Goal: Task Accomplishment & Management: Use online tool/utility

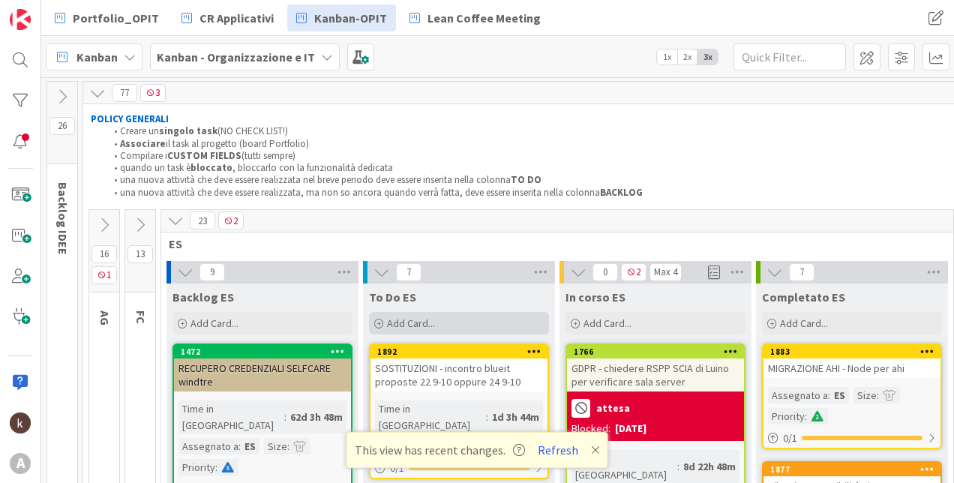
click at [419, 320] on span "Add Card..." at bounding box center [411, 324] width 48 height 14
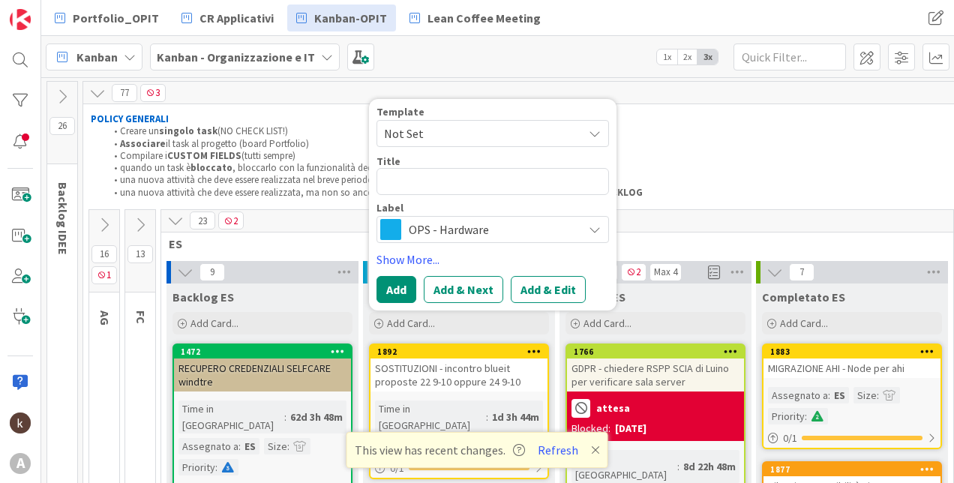
click at [476, 227] on span "OPS - Hardware" at bounding box center [492, 229] width 167 height 21
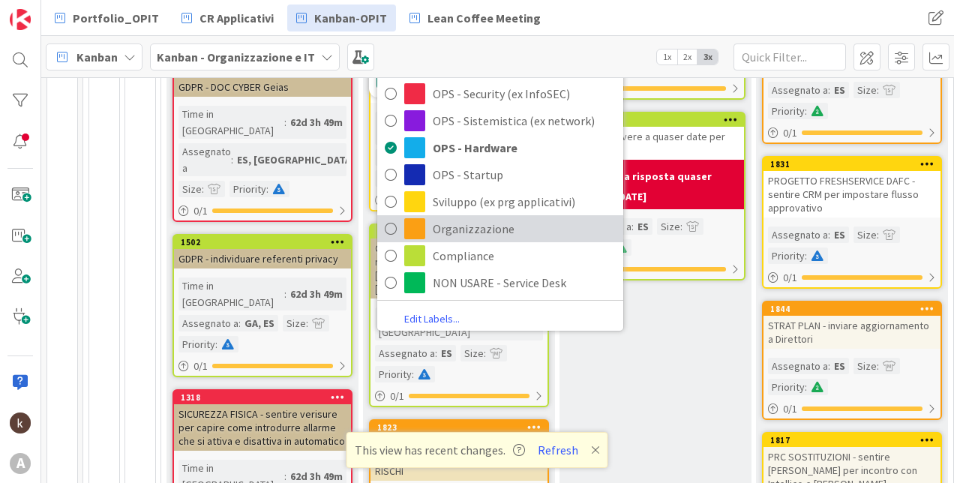
click at [503, 227] on span "Organizzazione" at bounding box center [524, 229] width 183 height 23
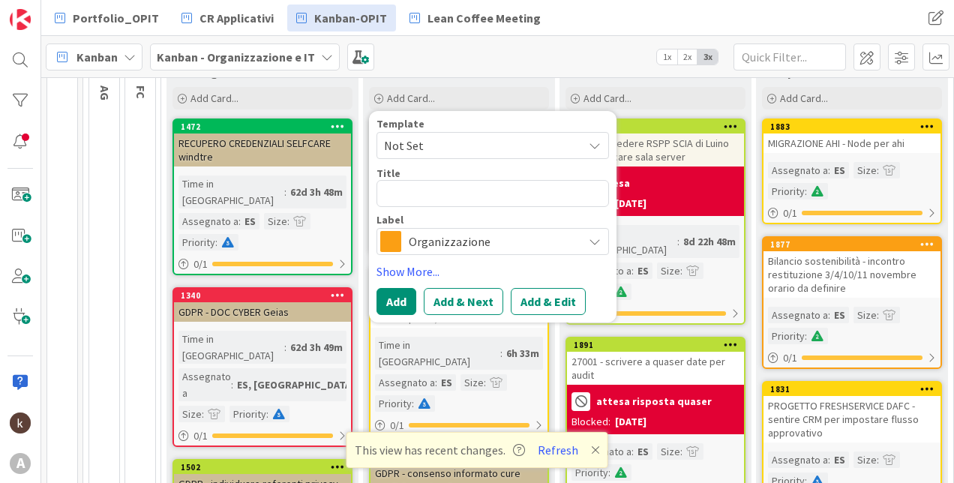
scroll to position [225, 0]
click at [475, 244] on span "Organizzazione" at bounding box center [492, 241] width 167 height 21
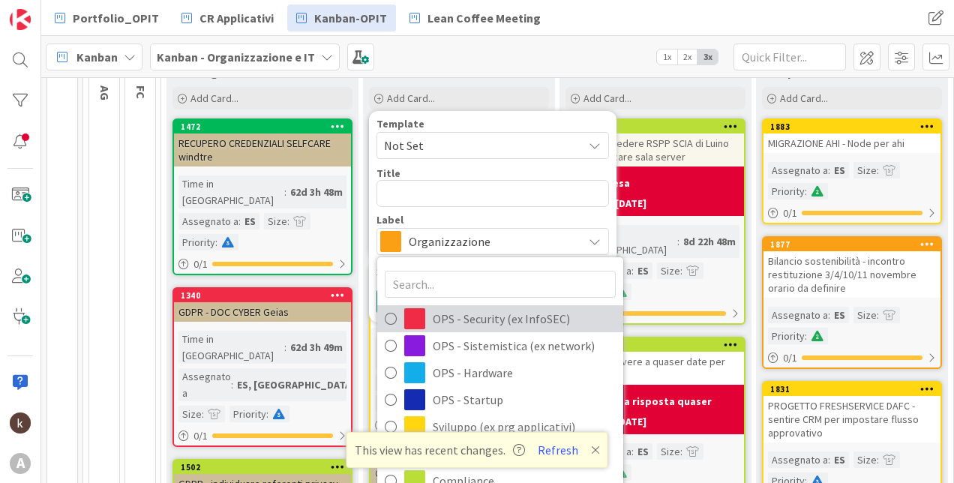
click at [544, 314] on span "OPS - Security (ex InfoSEC)" at bounding box center [524, 319] width 183 height 23
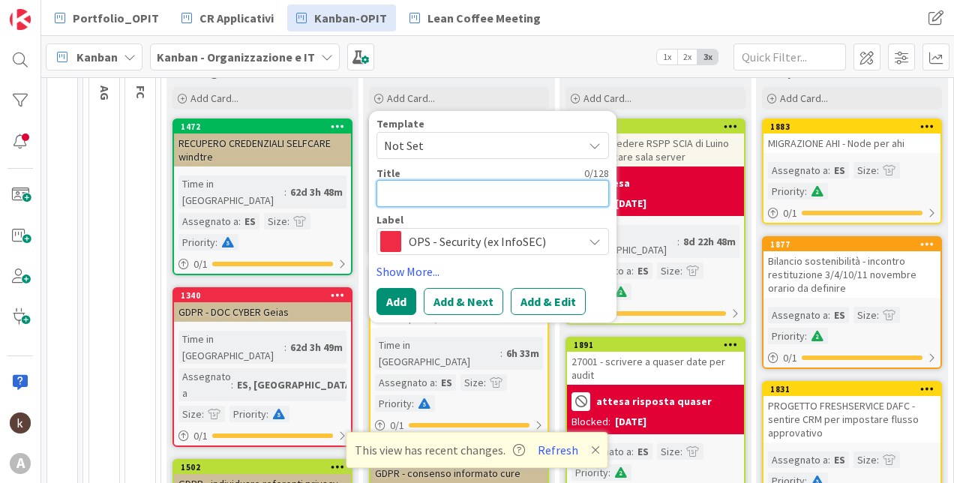
click at [430, 196] on textarea at bounding box center [493, 193] width 233 height 27
type textarea "x"
type textarea "V"
type textarea "x"
type textarea "VA"
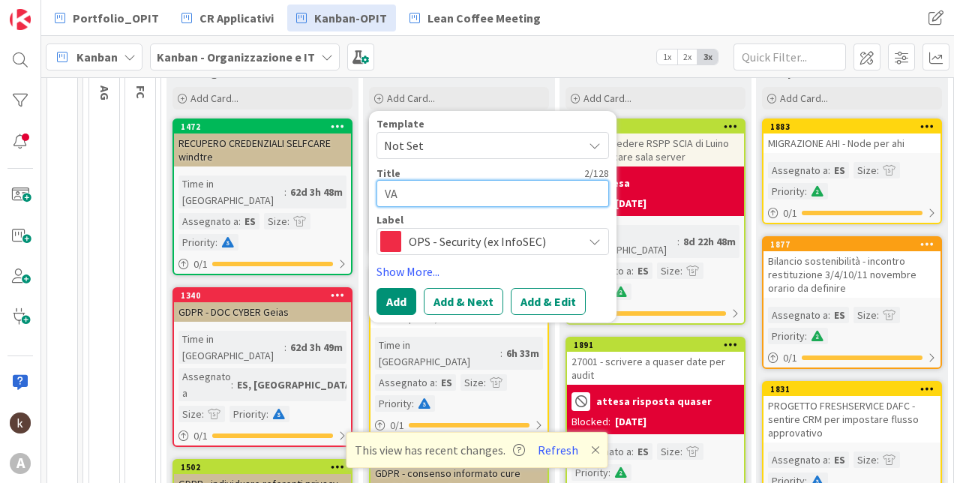
type textarea "x"
type textarea "VAL"
type textarea "x"
type textarea "VALU"
type textarea "x"
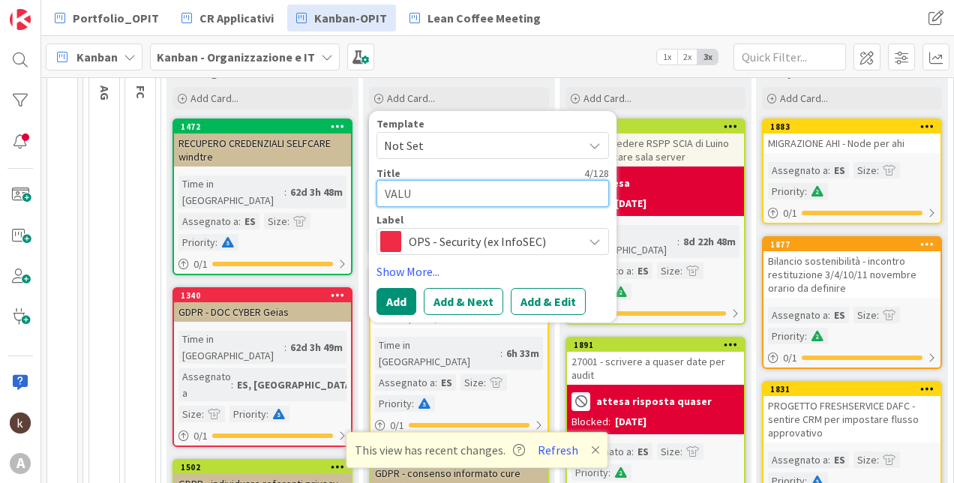
type textarea "VALUT"
type textarea "x"
type textarea "VALUTA"
type textarea "x"
type textarea "VALUTAZ"
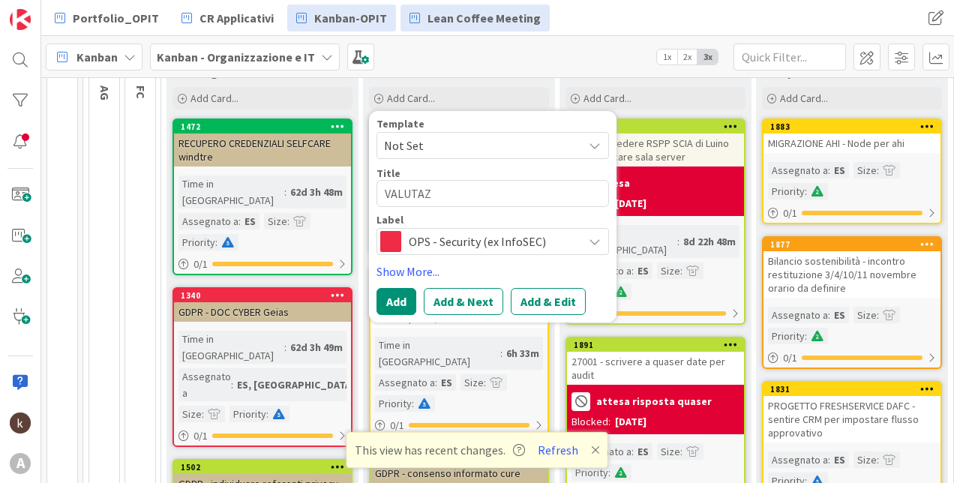
type textarea "x"
